Goal: Transaction & Acquisition: Book appointment/travel/reservation

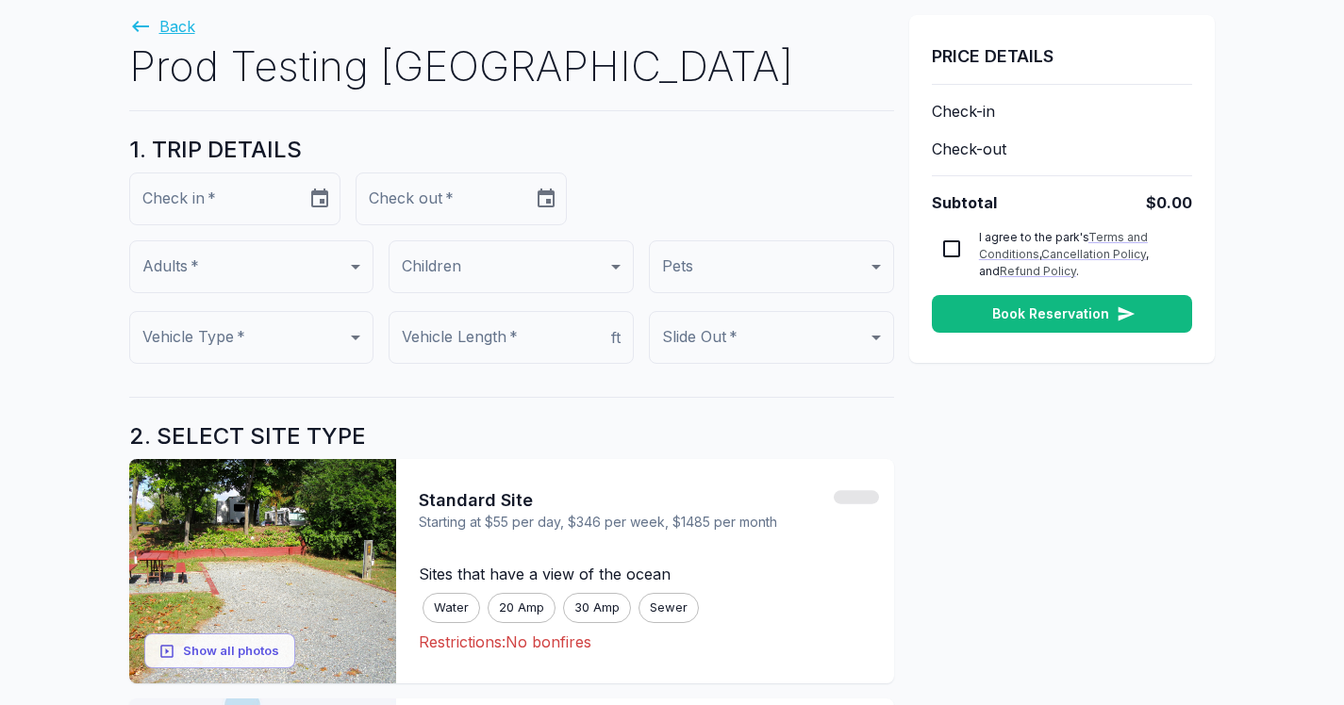
click at [179, 28] on link "Back" at bounding box center [162, 26] width 66 height 19
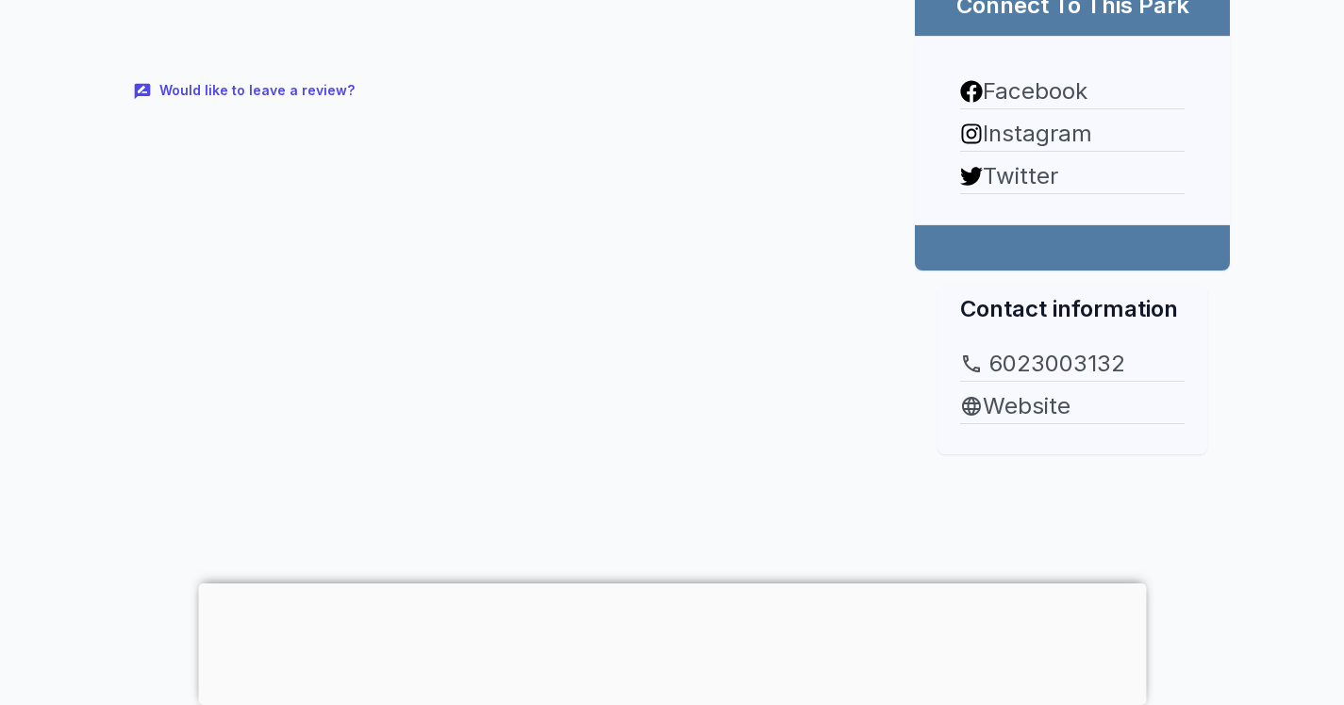
scroll to position [1131, 0]
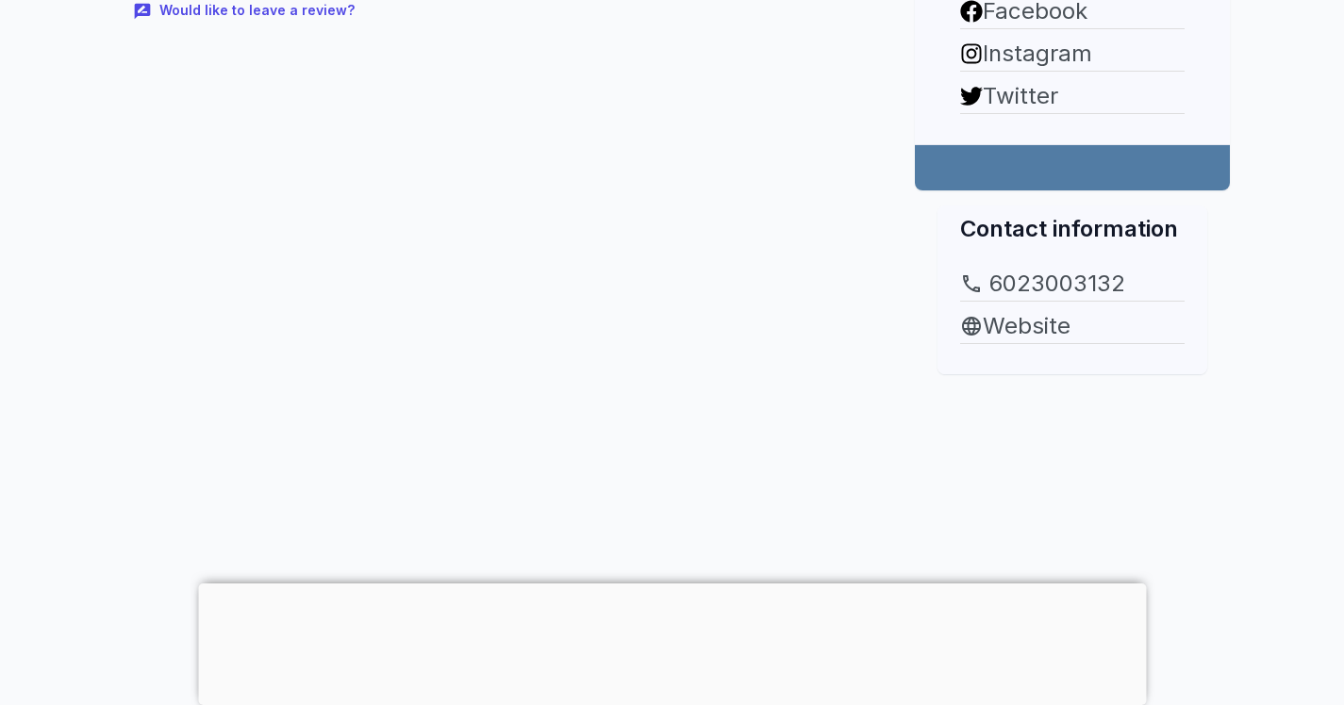
click at [671, 584] on div at bounding box center [672, 584] width 948 height 0
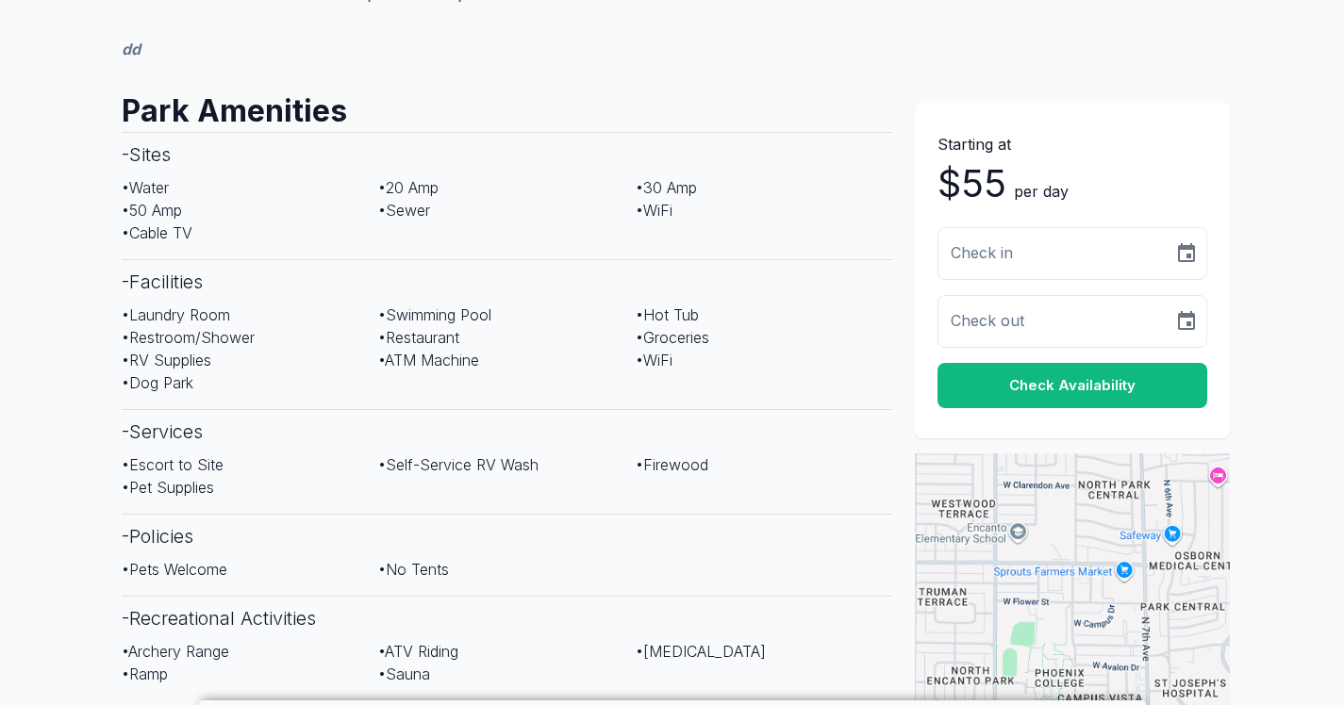
scroll to position [0, 0]
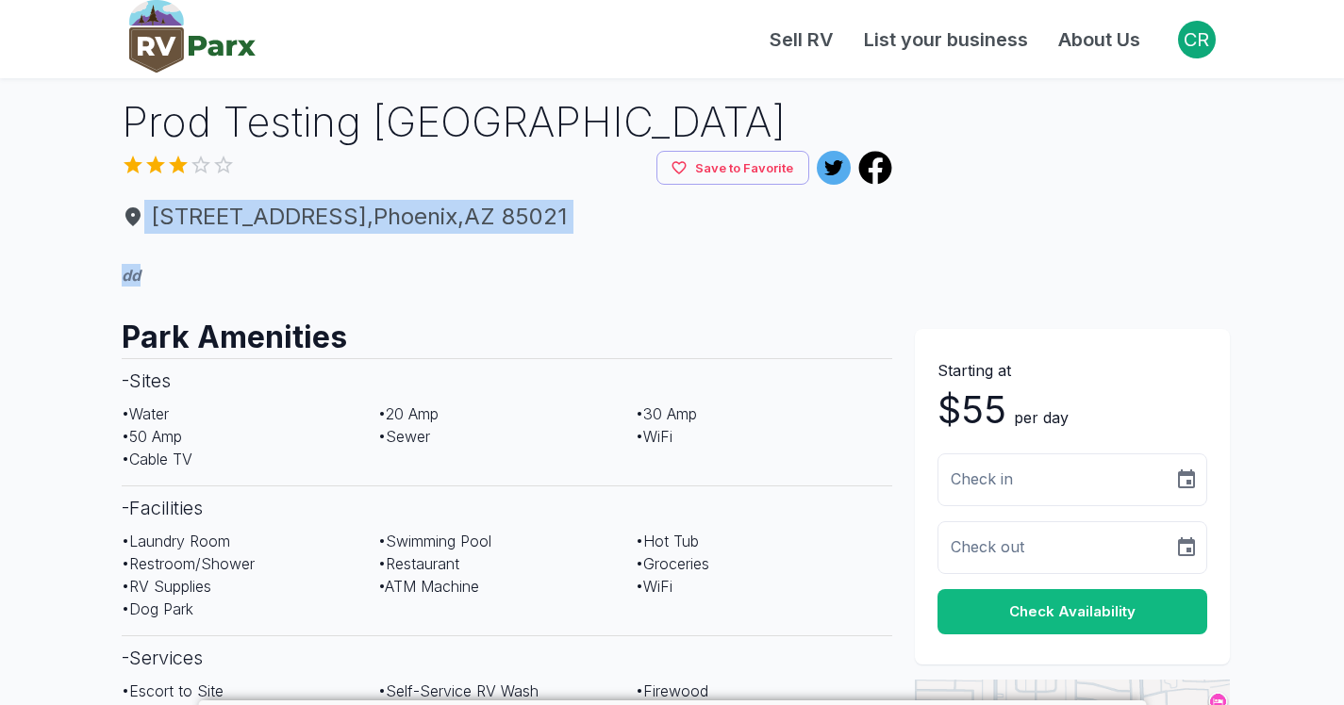
drag, startPoint x: 94, startPoint y: 208, endPoint x: 694, endPoint y: 283, distance: 604.4
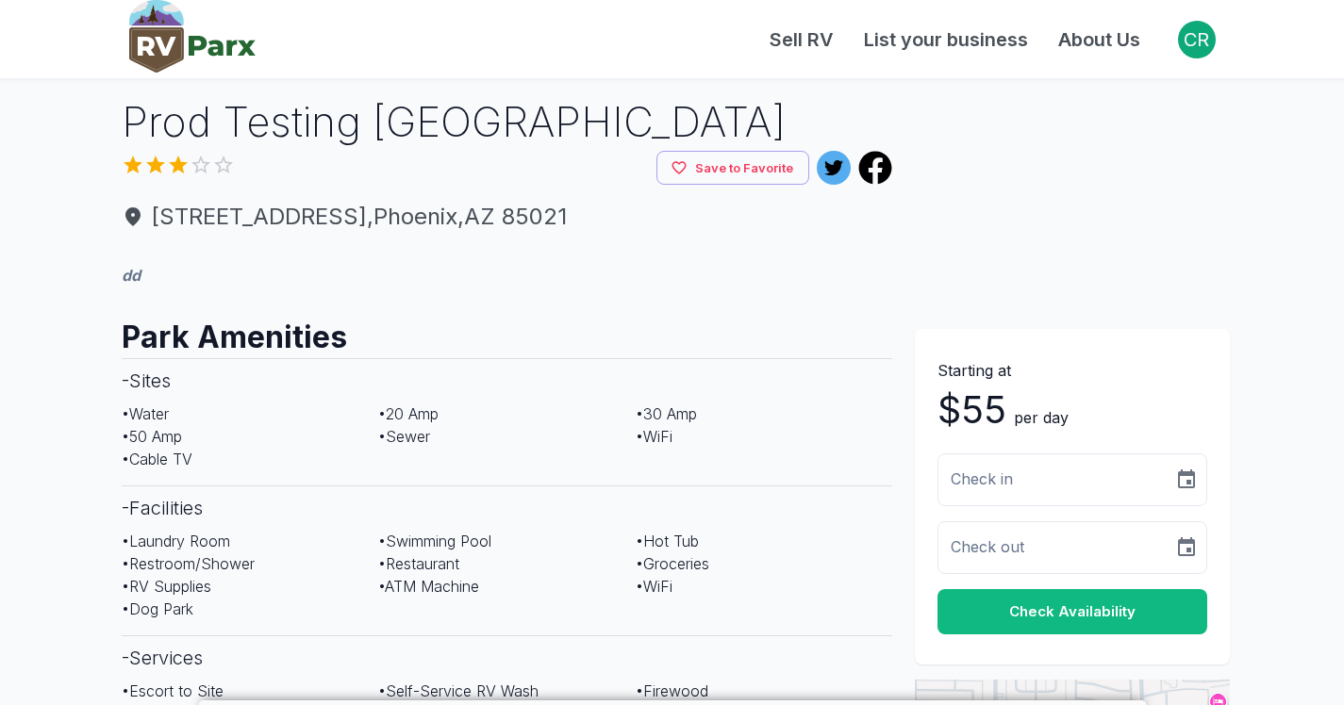
click at [659, 307] on h2 "Park Amenities" at bounding box center [507, 330] width 771 height 57
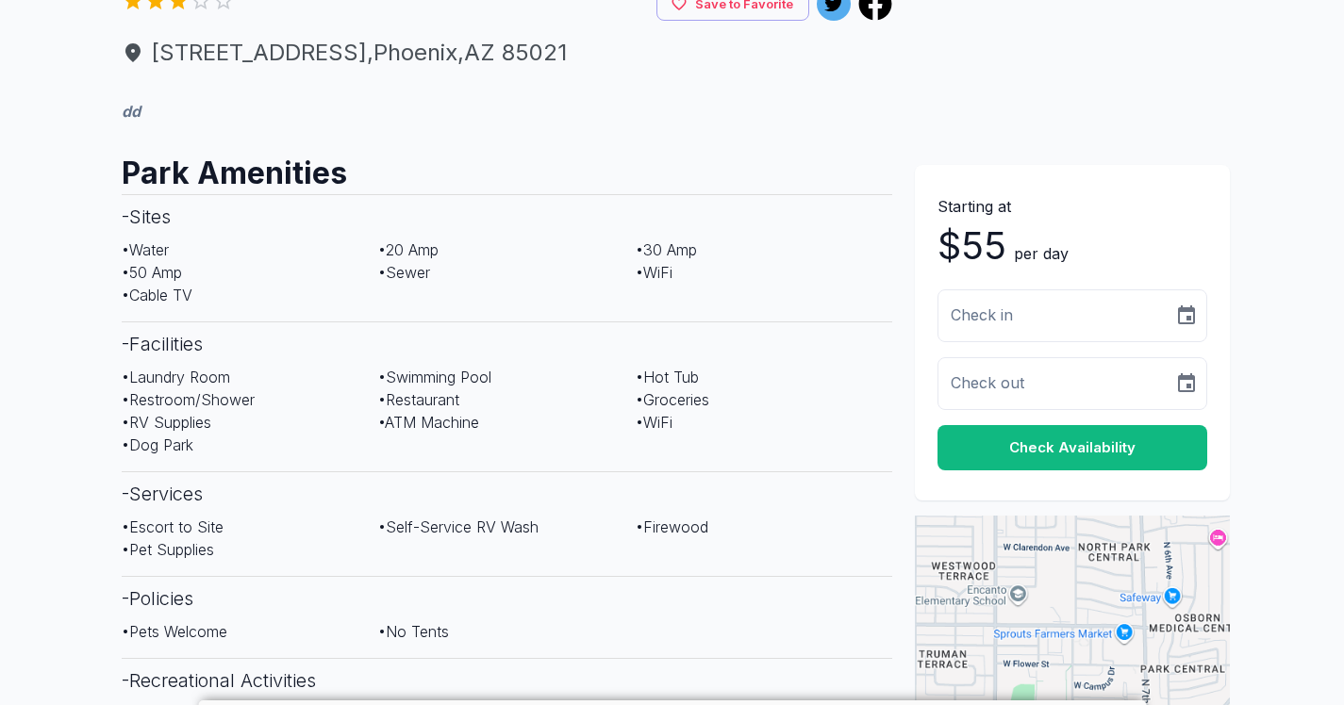
scroll to position [172, 0]
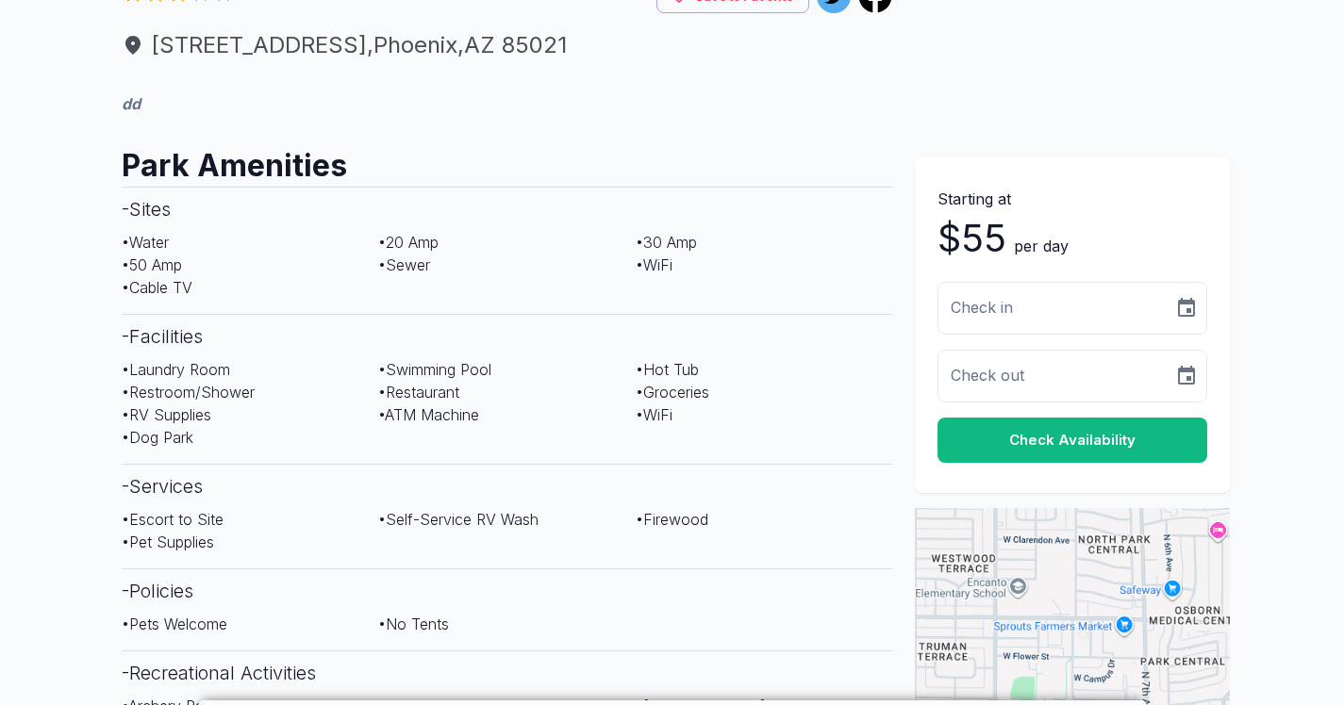
click at [1113, 434] on button "Check Availability" at bounding box center [1072, 440] width 270 height 45
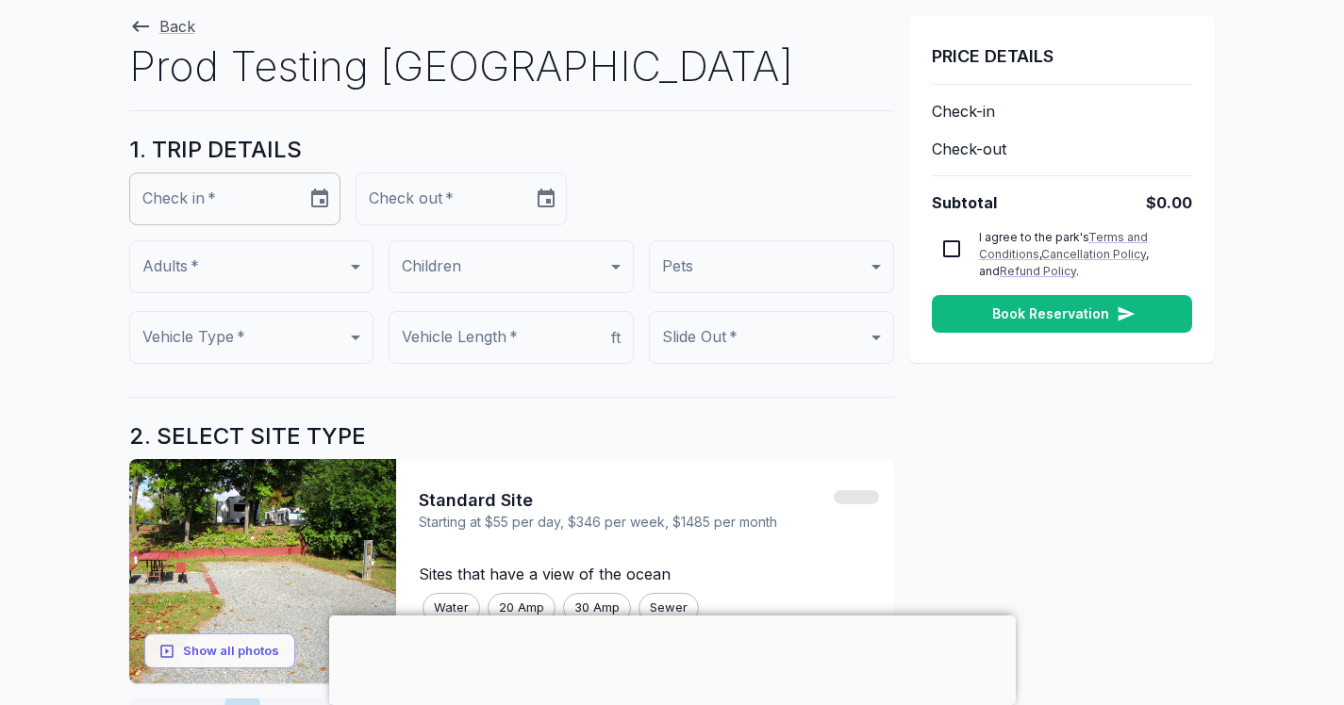
click at [328, 200] on icon "Choose date" at bounding box center [319, 198] width 17 height 19
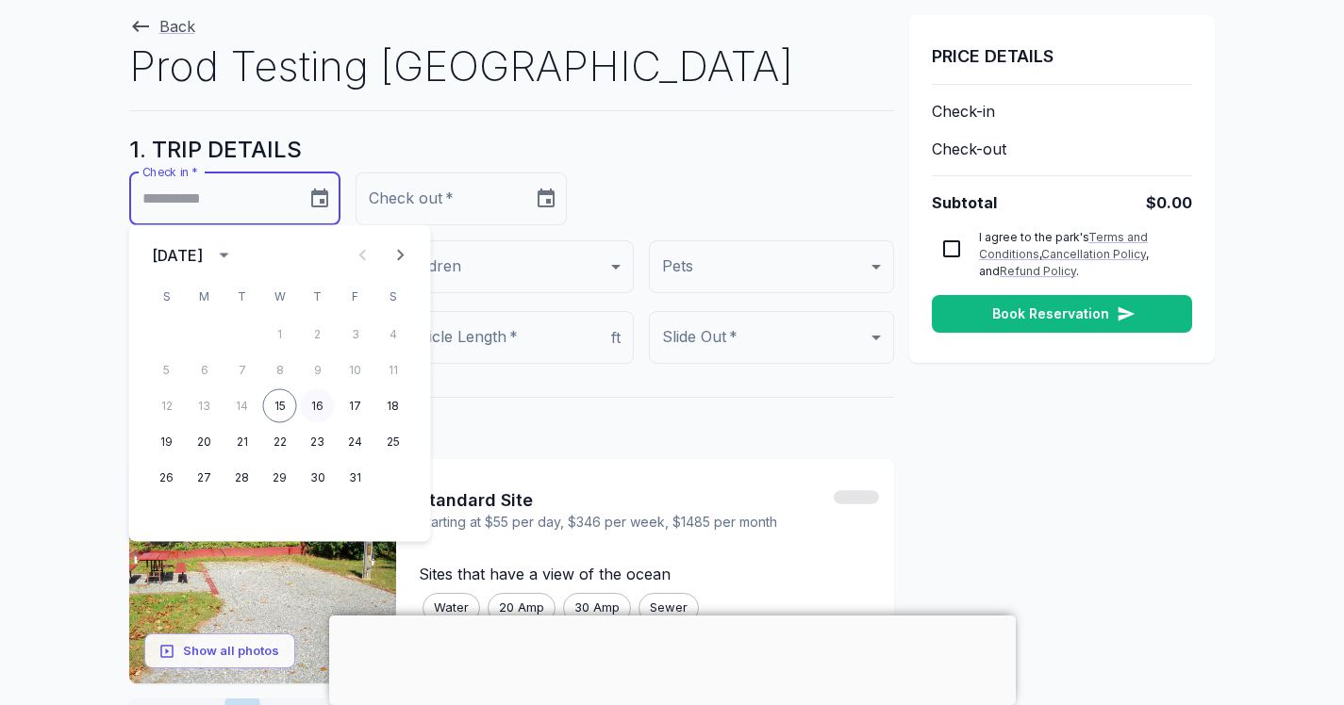
click at [320, 410] on button "16" at bounding box center [318, 406] width 34 height 34
type input "**********"
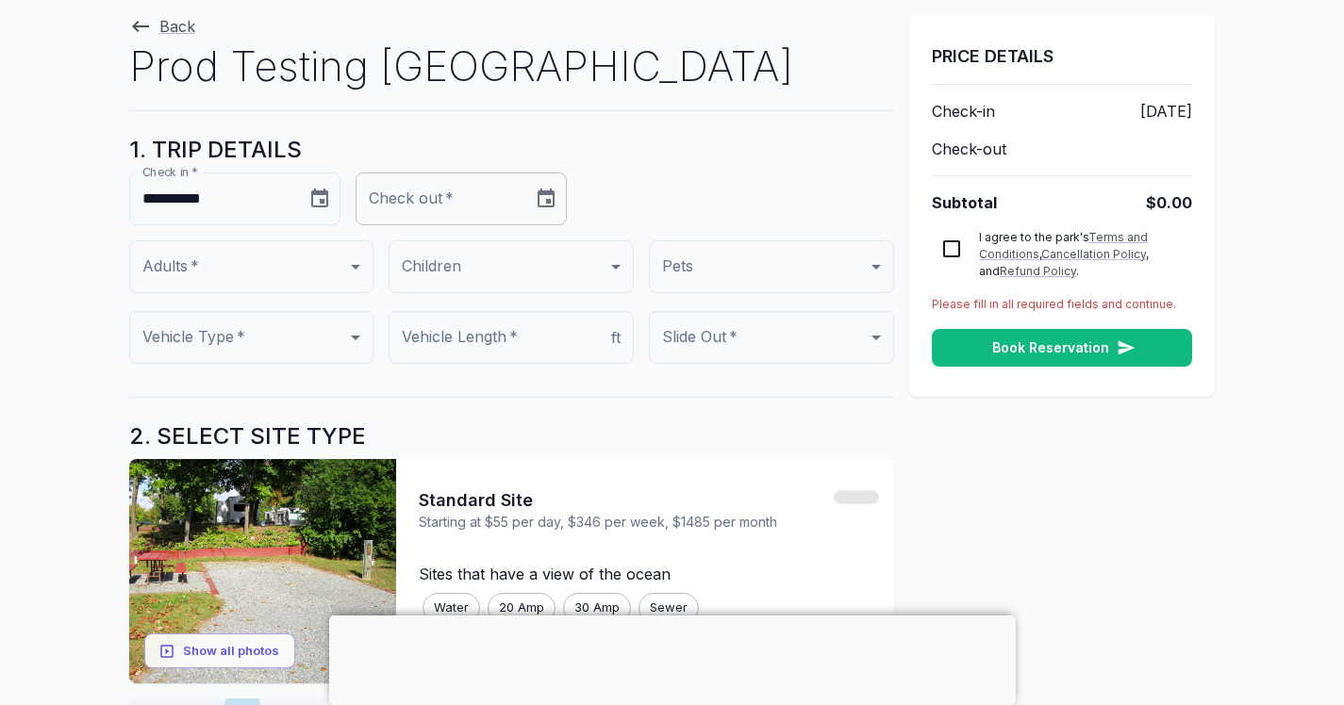
click at [555, 206] on icon "Choose date" at bounding box center [546, 198] width 17 height 19
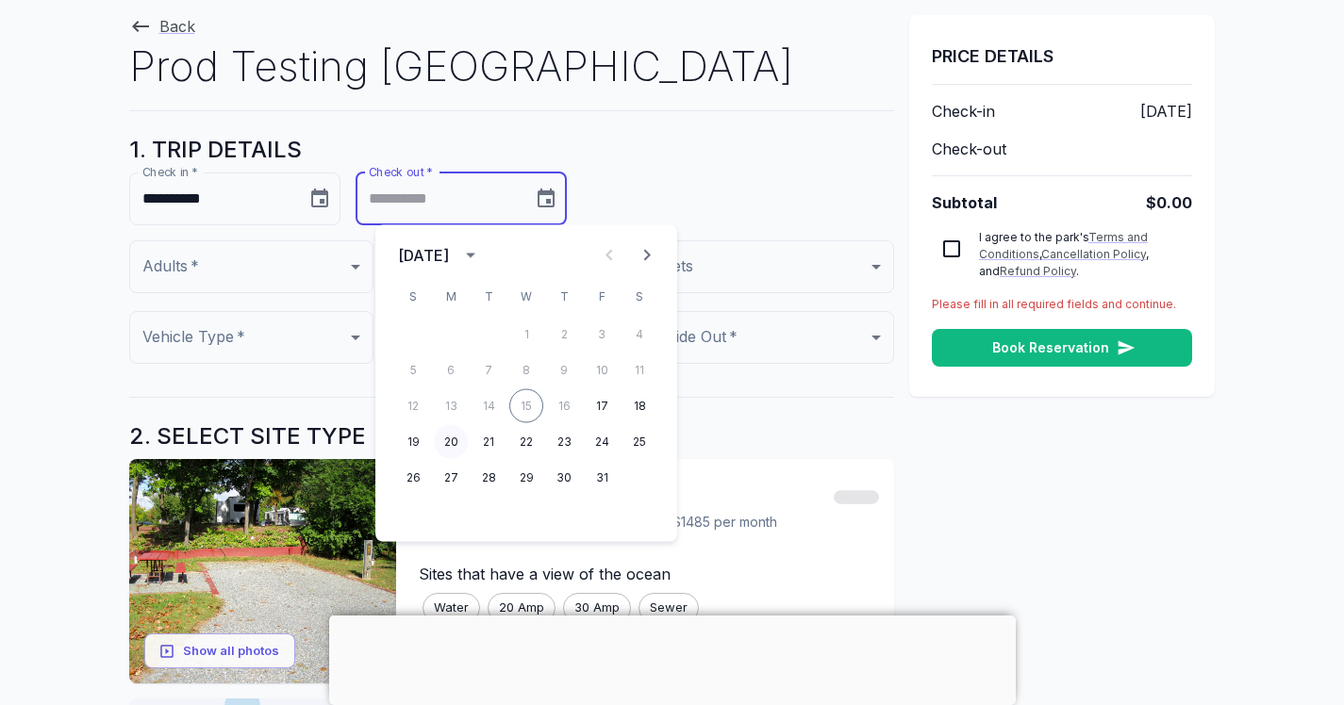
click at [456, 445] on button "20" at bounding box center [451, 442] width 34 height 34
type input "**********"
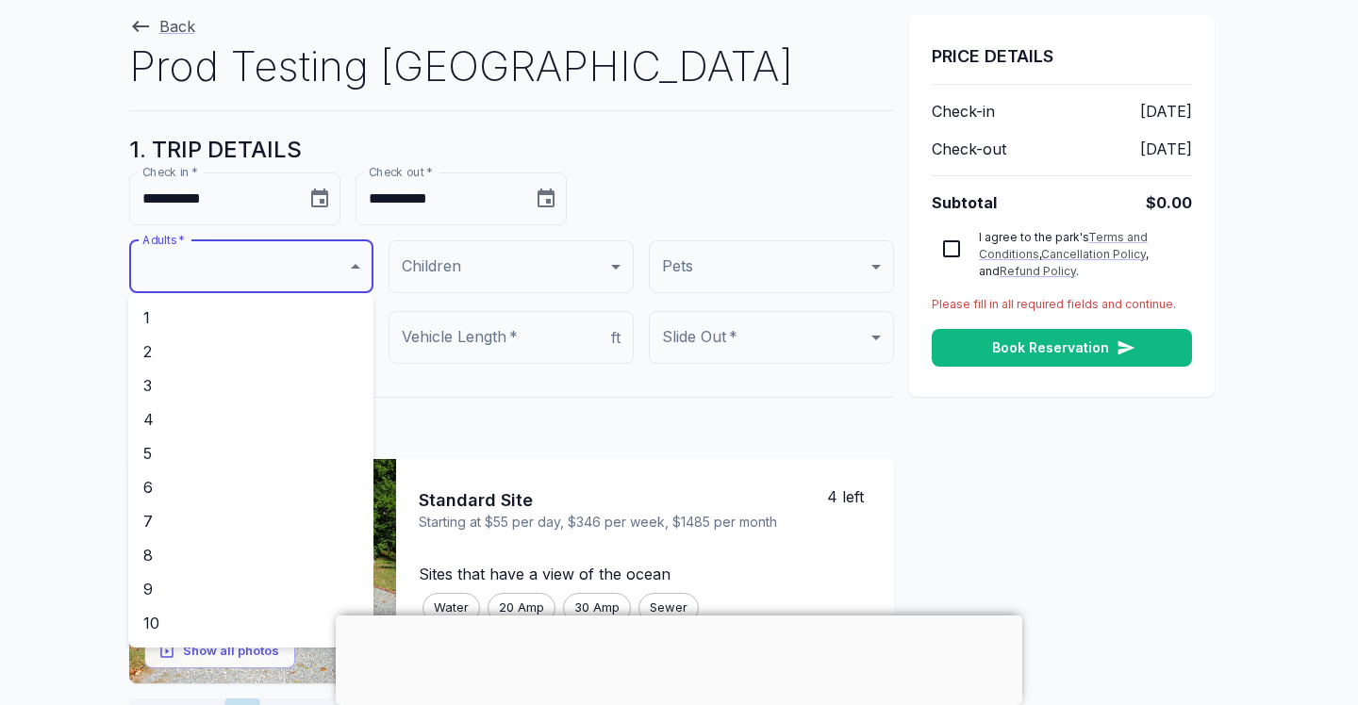
click at [282, 344] on li "2" at bounding box center [250, 352] width 245 height 34
type input "*"
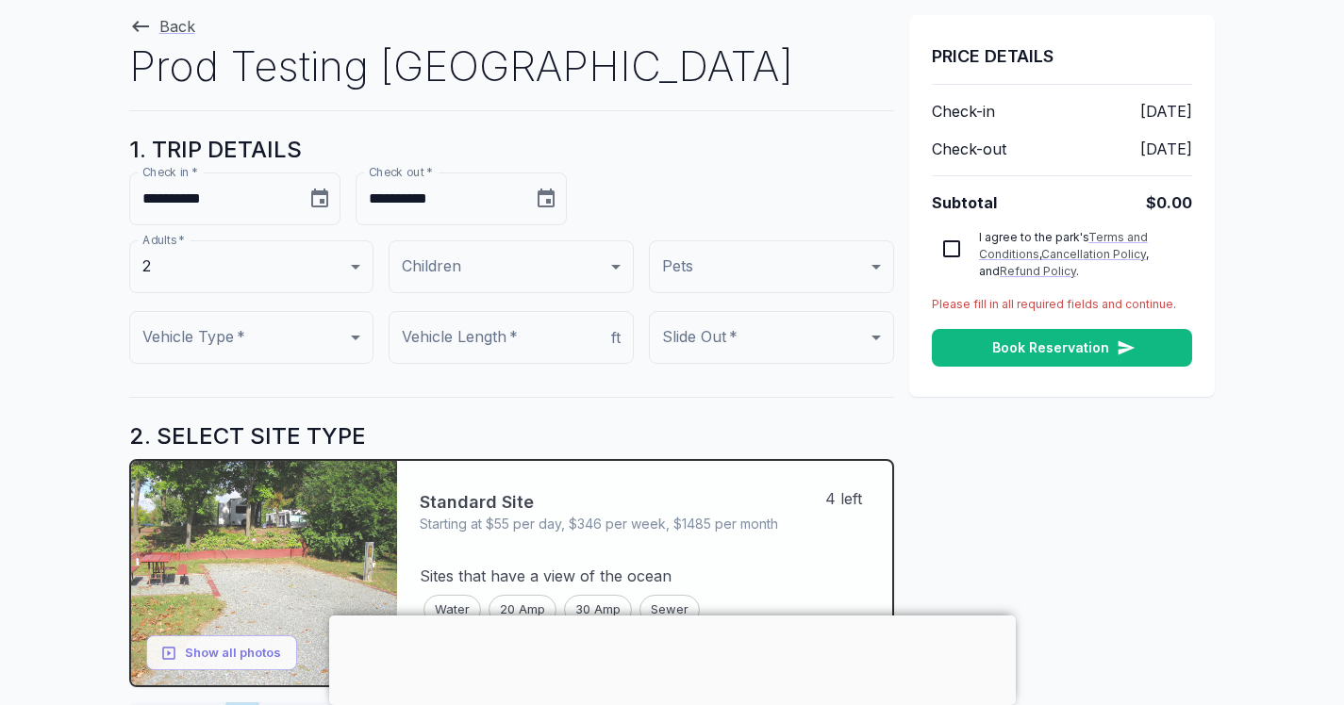
click at [433, 476] on div "Standard Site Starting at $55 per day, $346 per week, $1485 per month 4 left" at bounding box center [644, 498] width 495 height 75
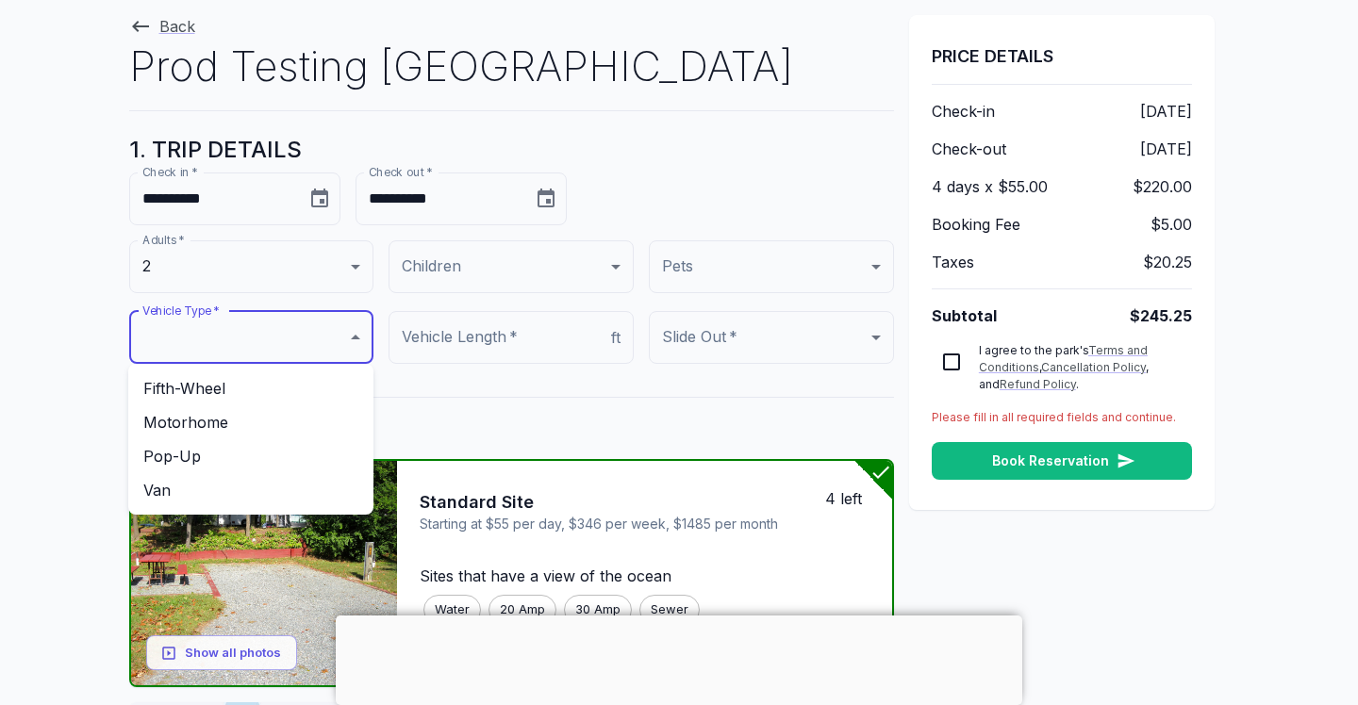
drag, startPoint x: 281, startPoint y: 394, endPoint x: 311, endPoint y: 385, distance: 31.6
click at [281, 395] on li "Fifth-Wheel" at bounding box center [250, 389] width 245 height 34
type input "**********"
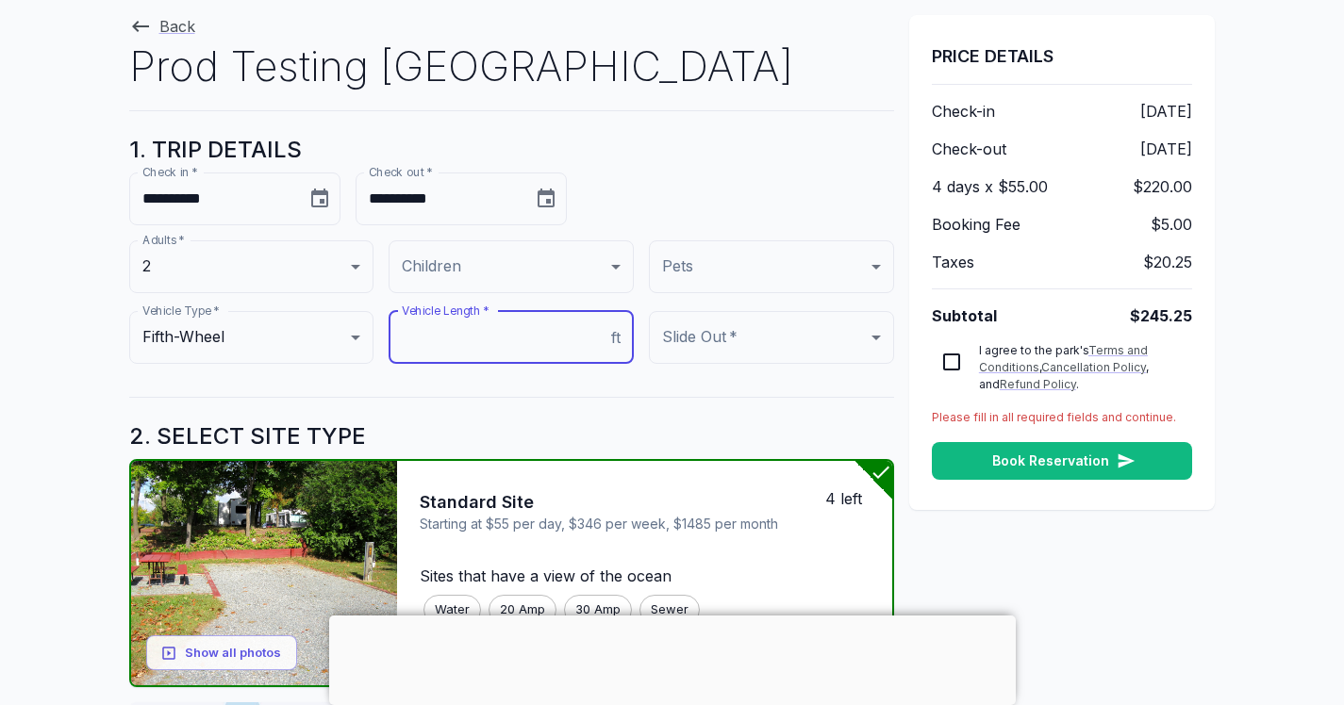
click at [468, 340] on input "number" at bounding box center [496, 337] width 215 height 53
type input "**"
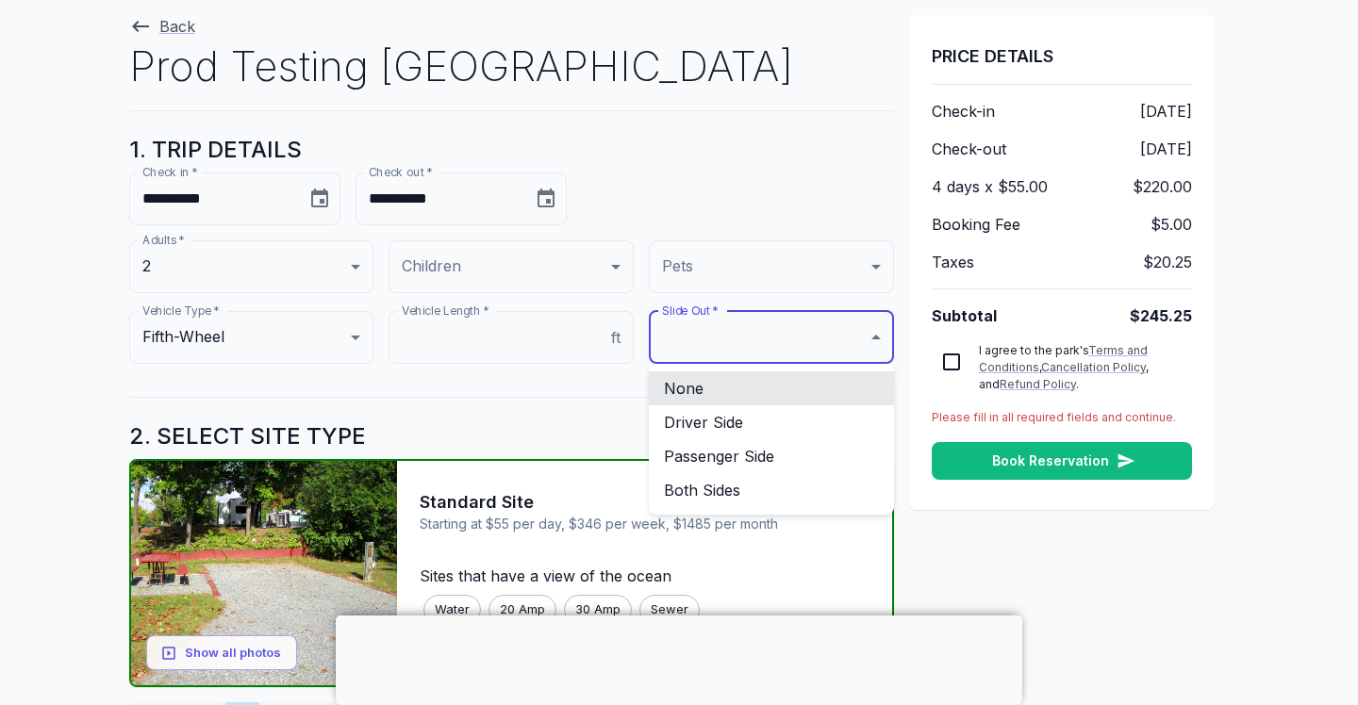
click at [722, 420] on li "Driver Side" at bounding box center [771, 423] width 245 height 34
type input "******"
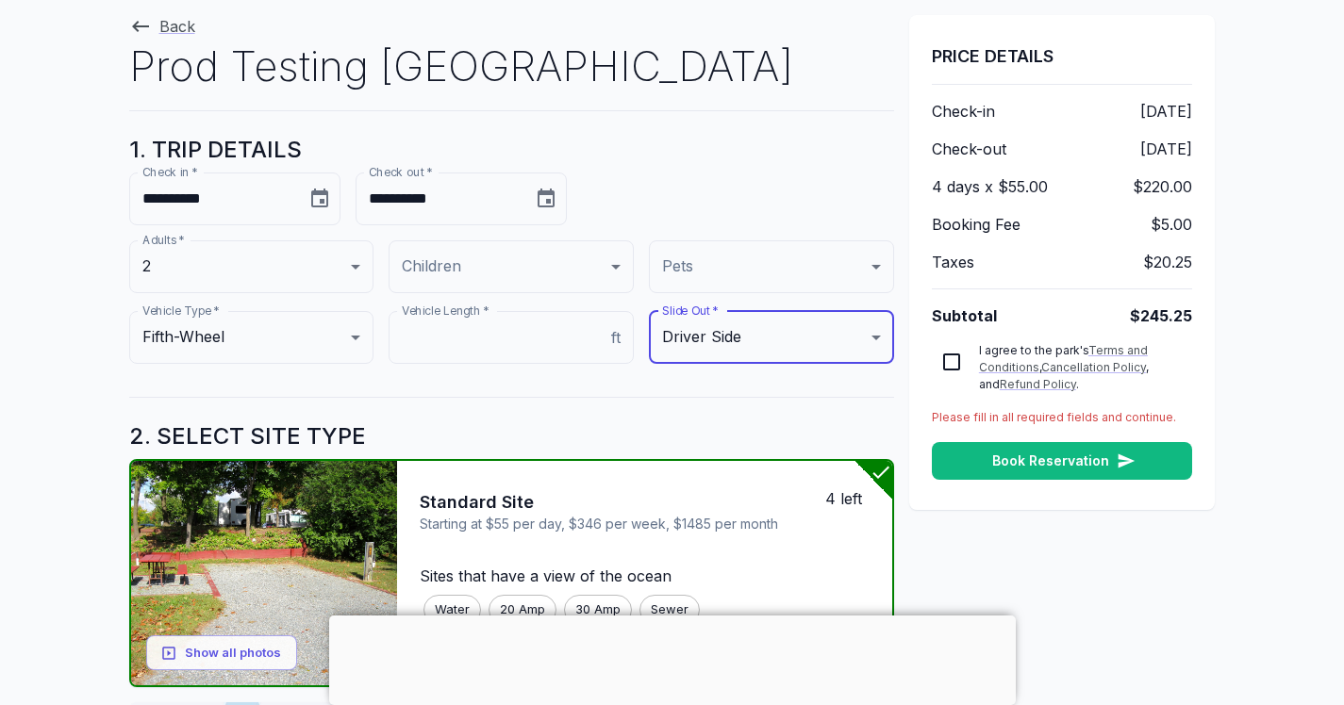
click at [770, 430] on h5 "2. SELECT SITE TYPE" at bounding box center [511, 436] width 765 height 46
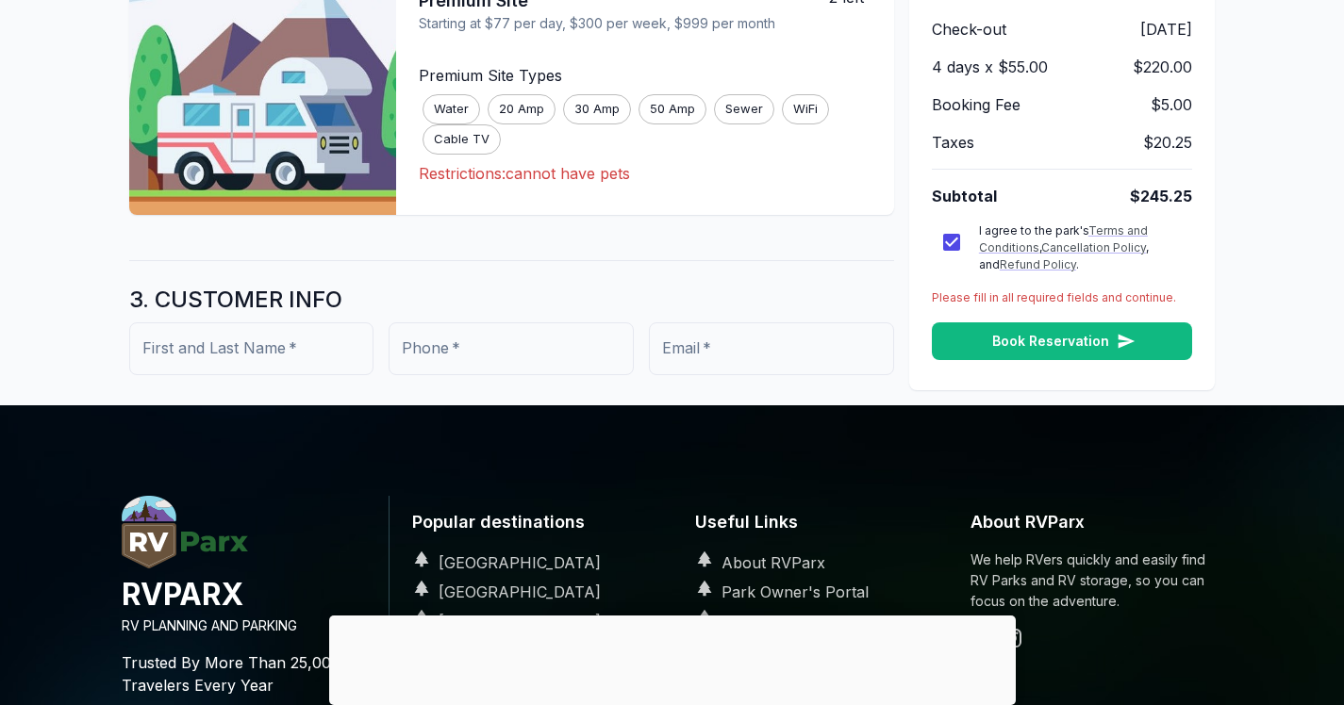
scroll to position [850, 0]
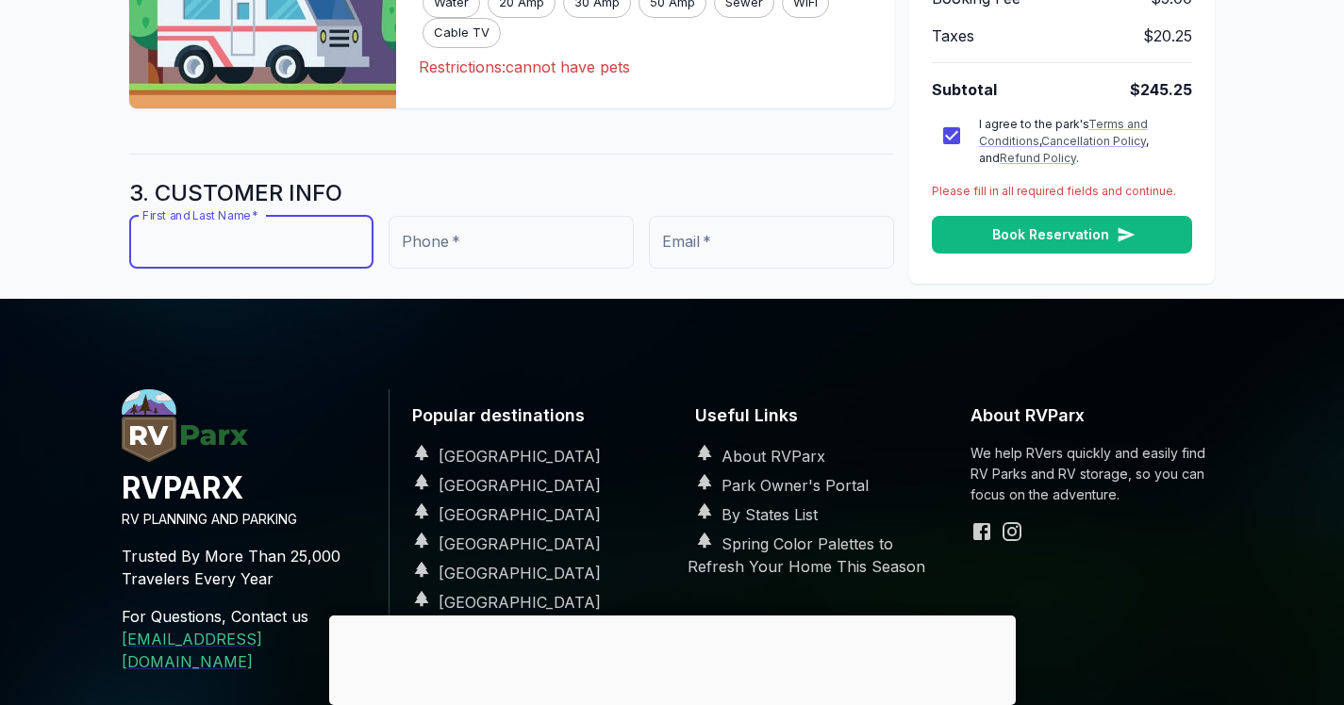
click at [263, 256] on input "First and Last Name   *" at bounding box center [251, 242] width 245 height 53
type input "****"
click at [525, 255] on input "Phone   *" at bounding box center [511, 242] width 245 height 53
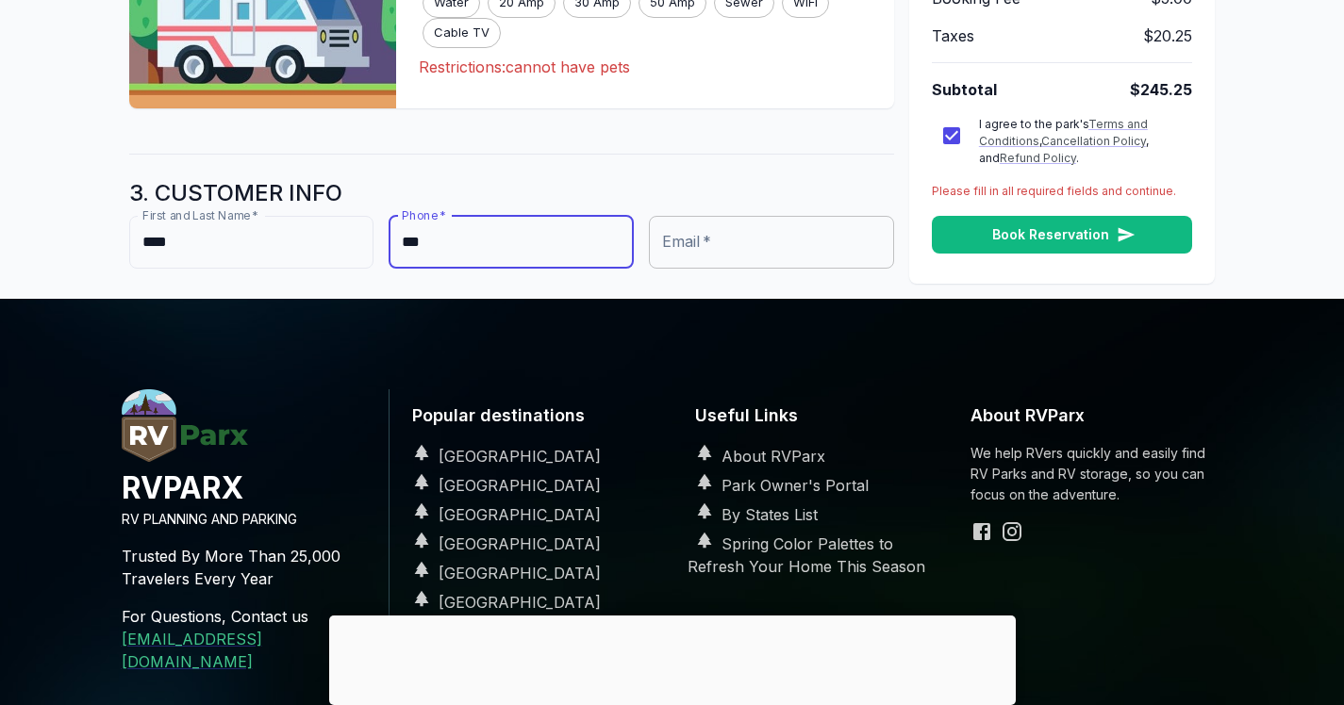
type input "***"
click at [704, 250] on input "Email   *" at bounding box center [771, 242] width 245 height 53
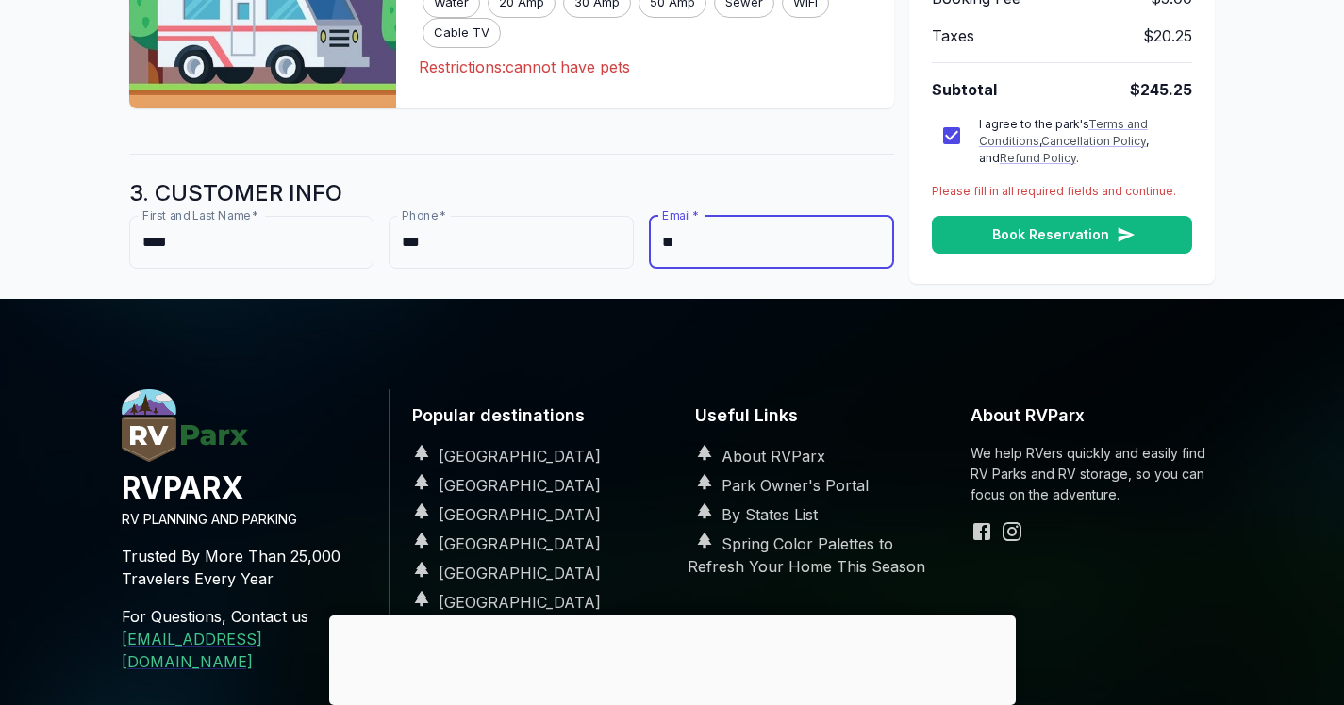
type input "*"
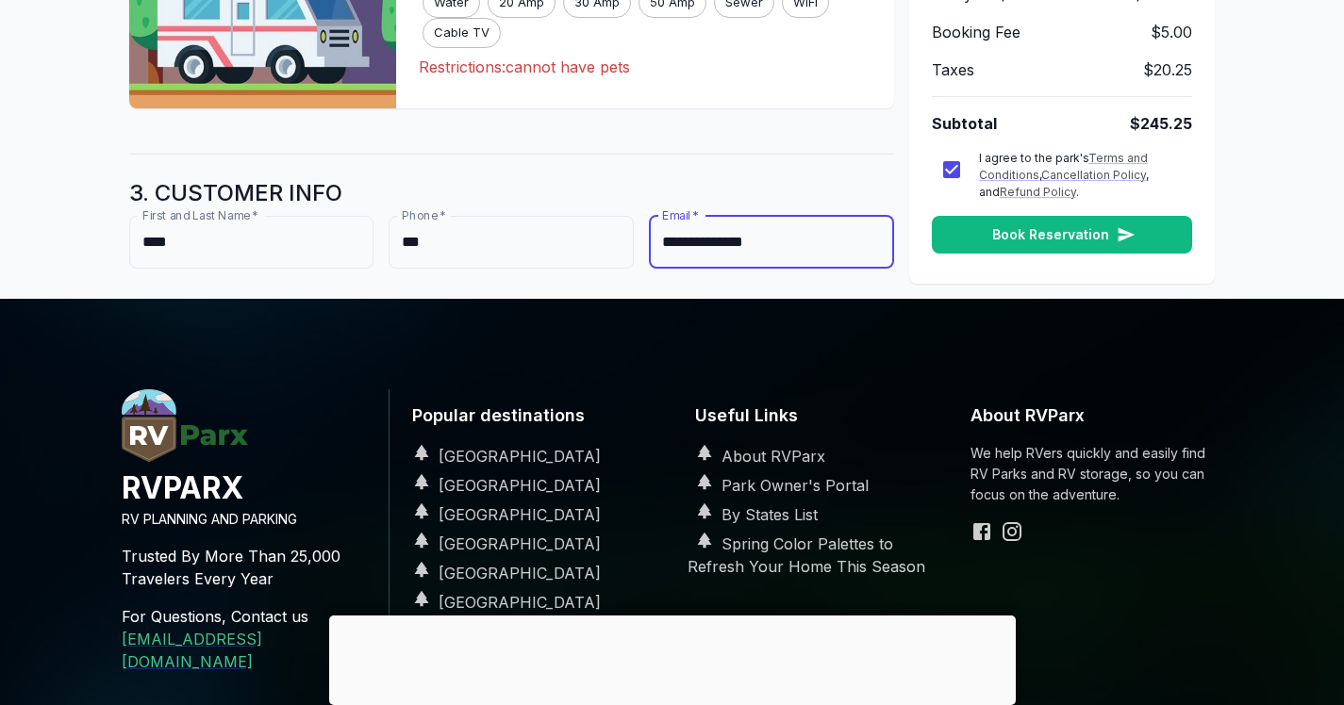
type input "**********"
click at [1038, 243] on button "Book Reservation" at bounding box center [1062, 234] width 261 height 39
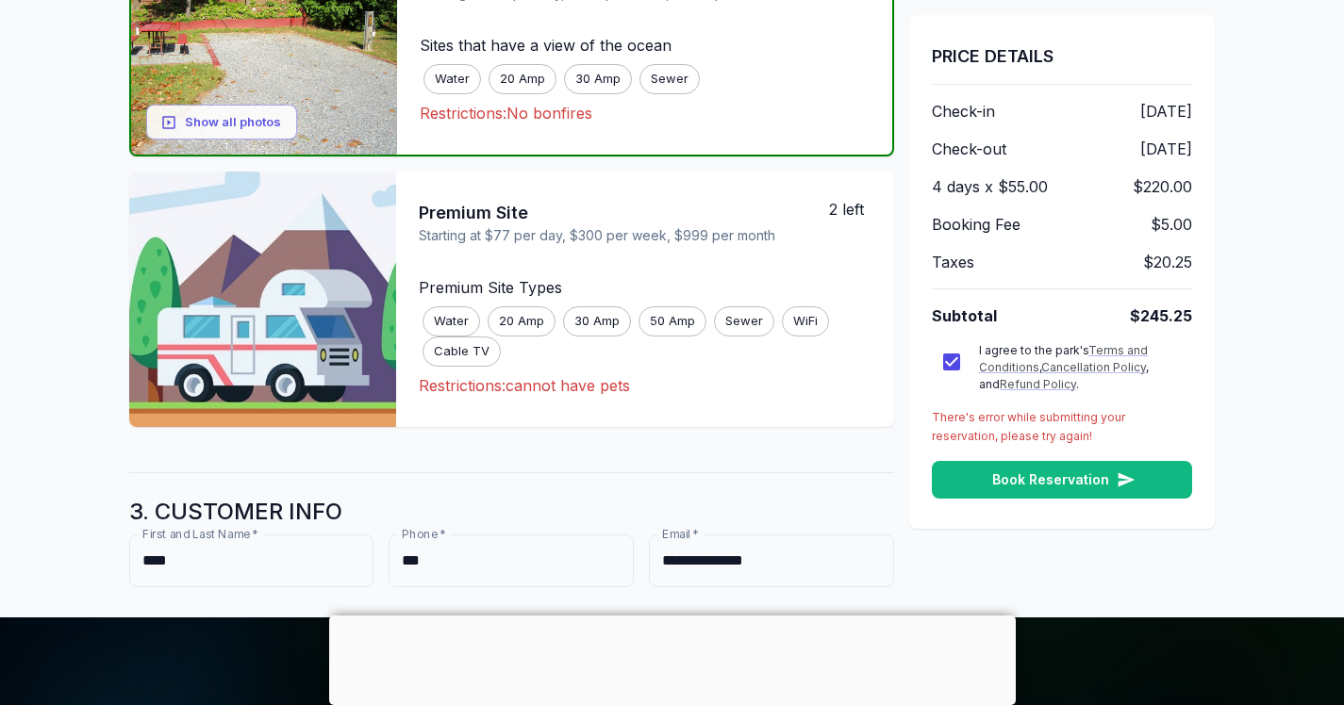
scroll to position [677, 0]
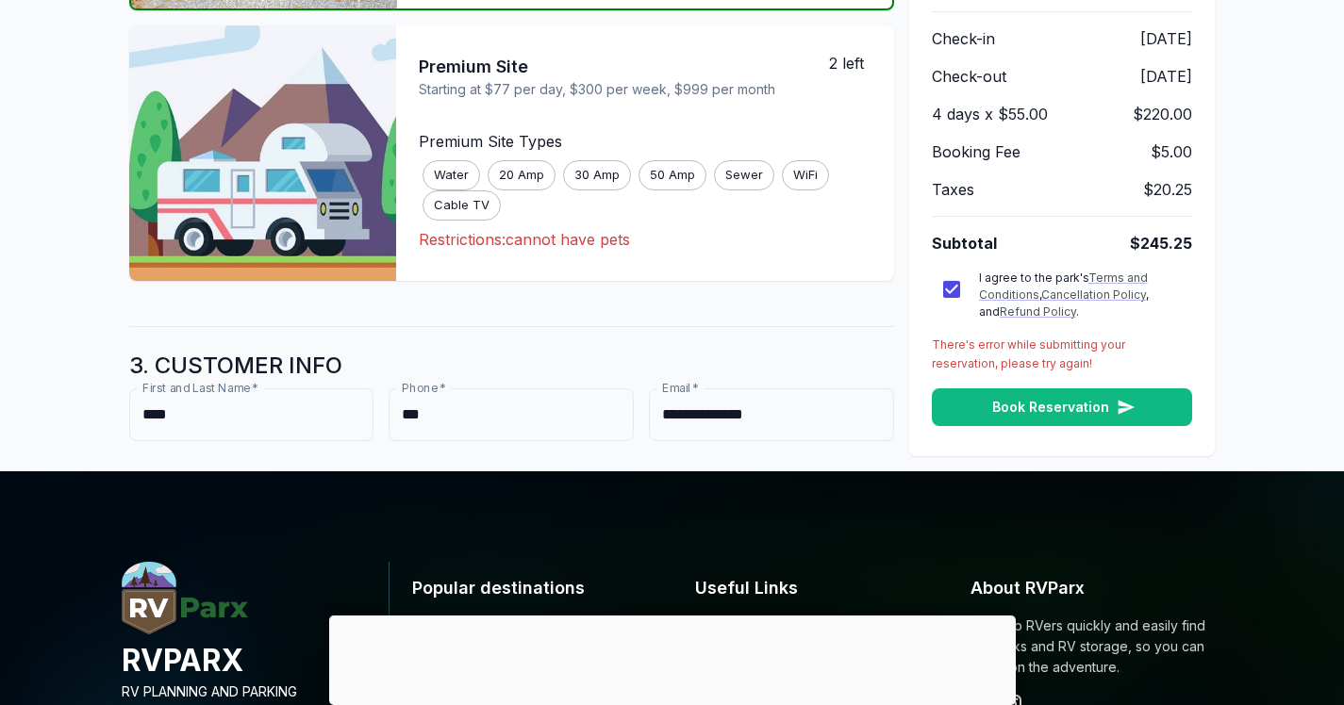
click at [1035, 413] on button "Book Reservation" at bounding box center [1062, 407] width 261 height 39
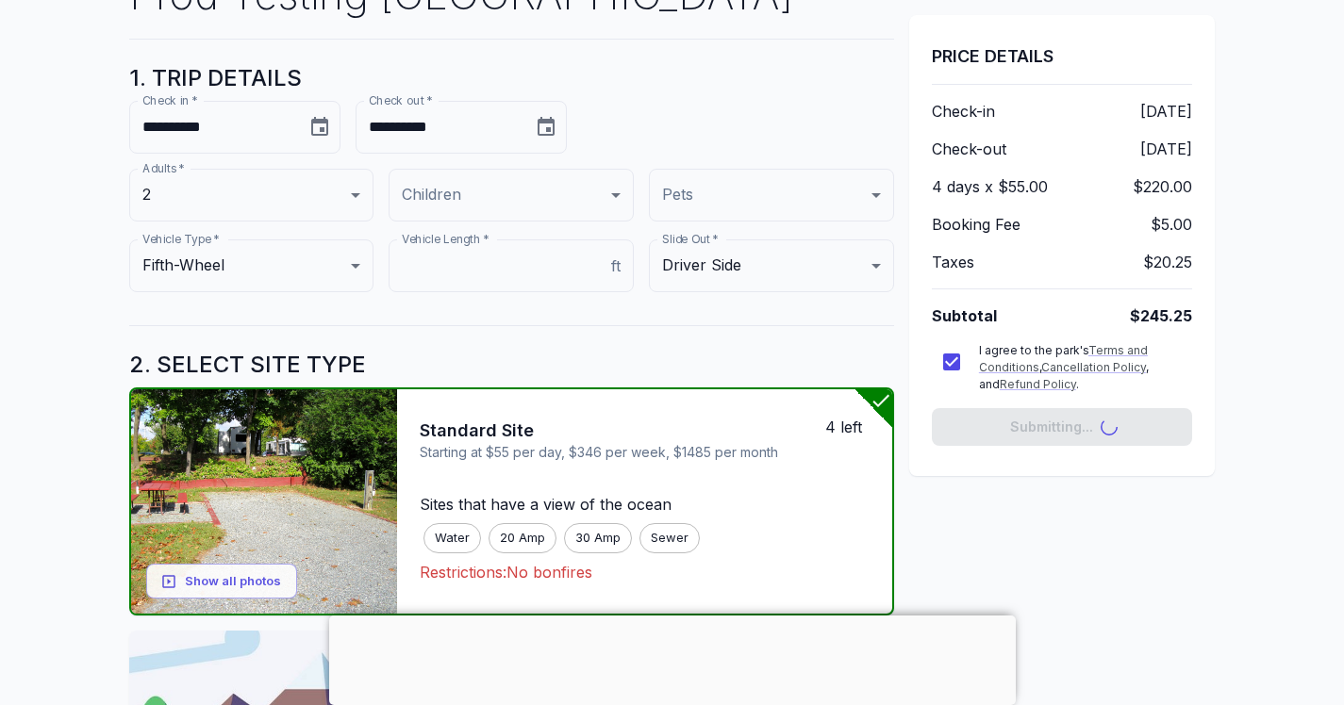
scroll to position [75, 0]
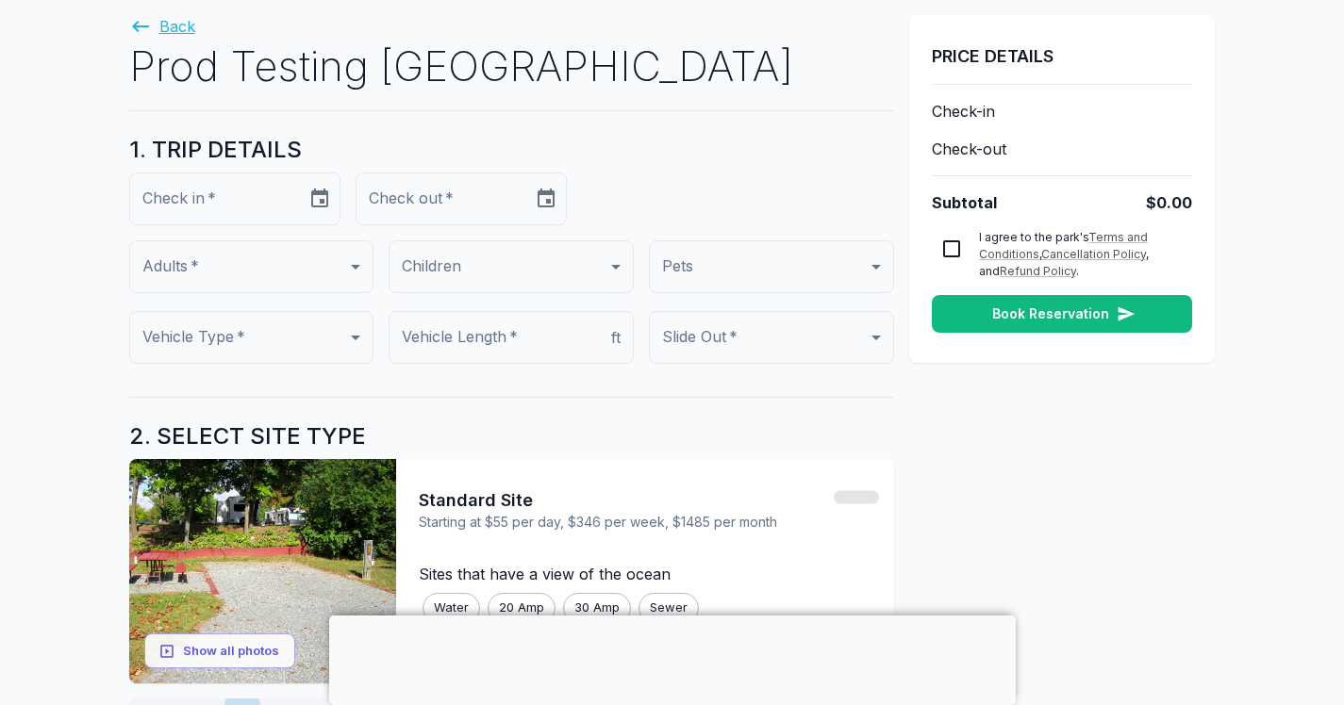
click at [180, 30] on link "Back" at bounding box center [162, 26] width 66 height 19
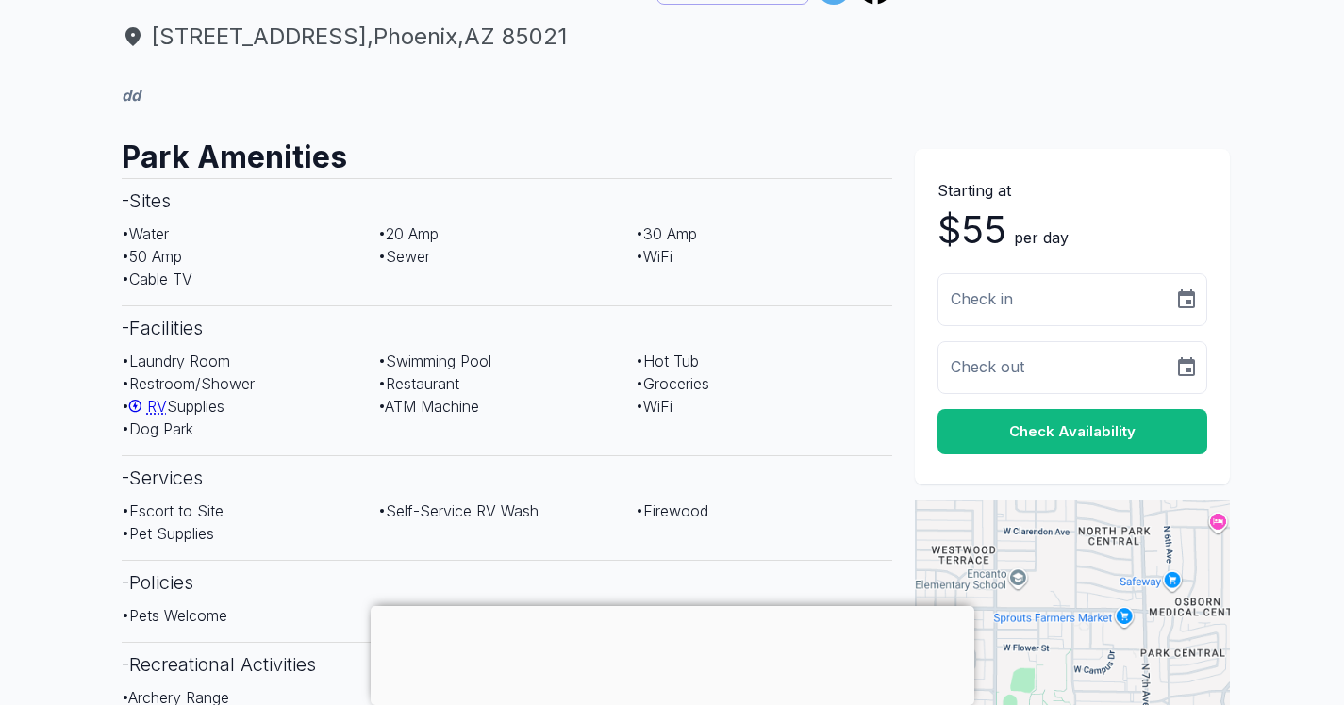
scroll to position [152, 0]
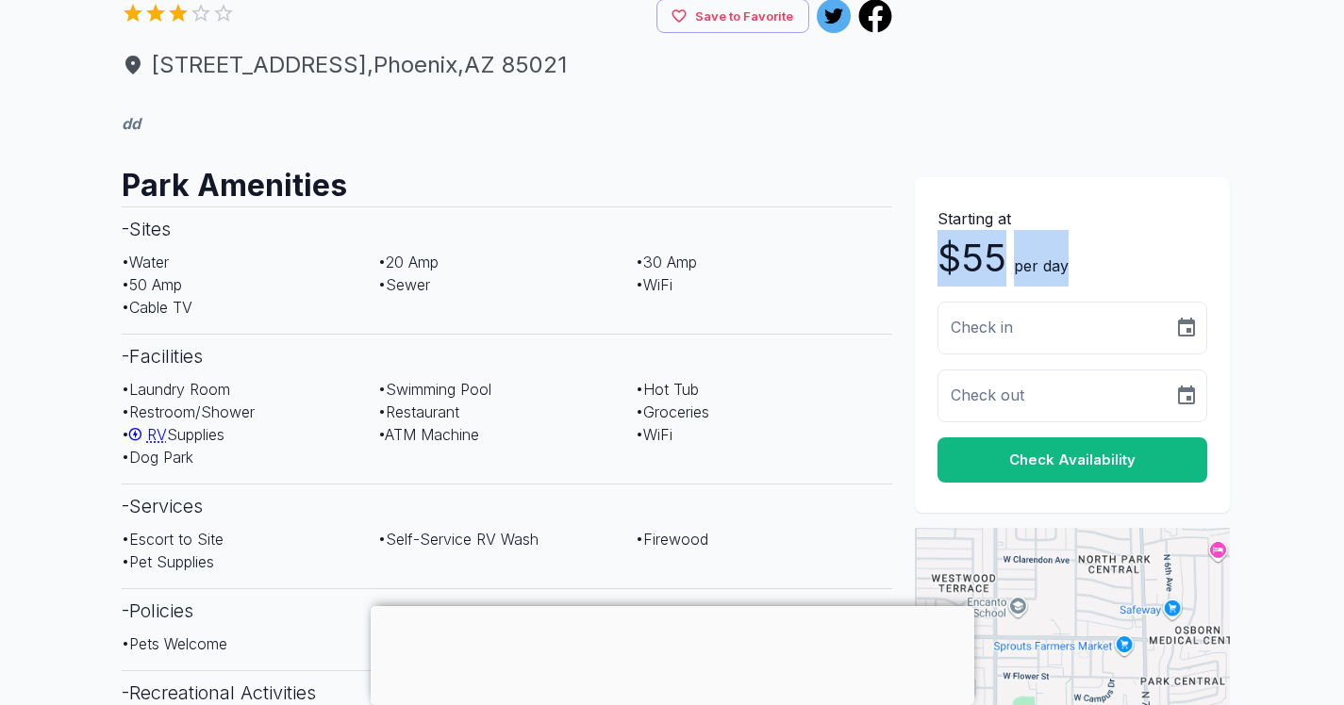
drag, startPoint x: 945, startPoint y: 259, endPoint x: 1079, endPoint y: 265, distance: 134.0
click at [1079, 265] on div "Starting at $ 55 per day" at bounding box center [1072, 246] width 270 height 79
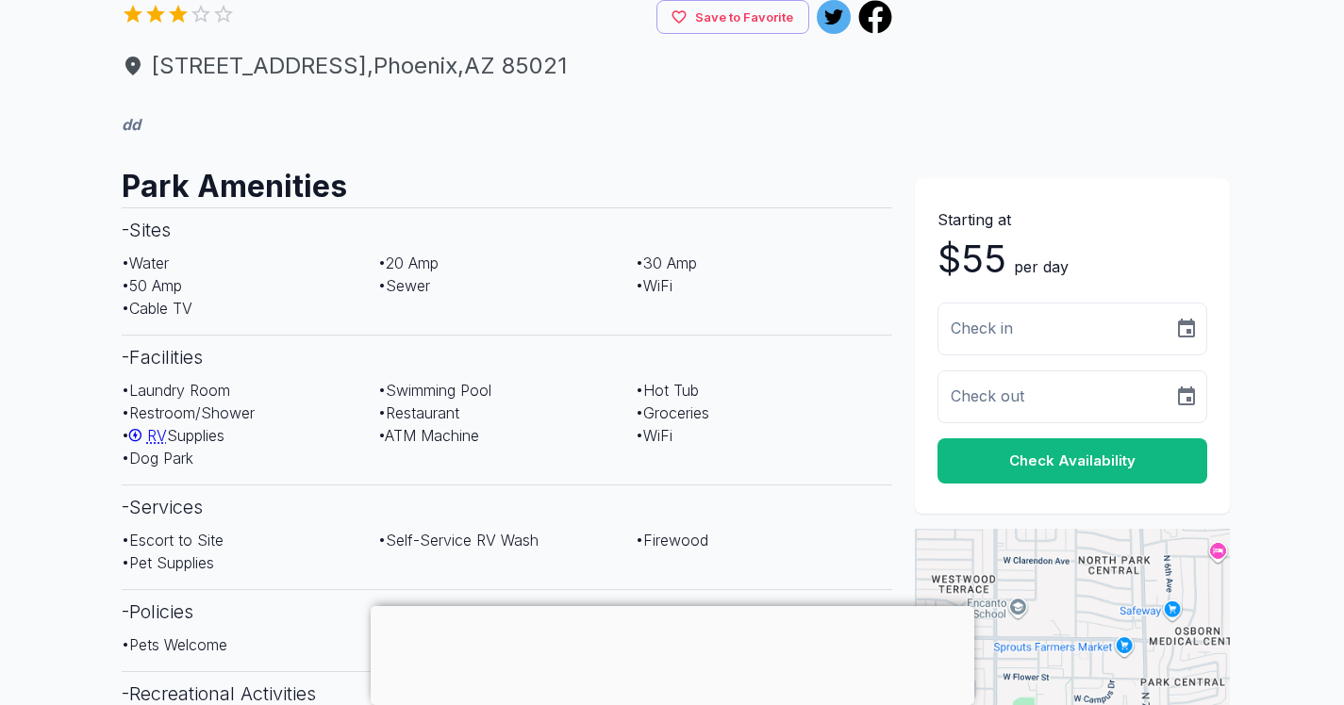
scroll to position [146, 0]
